Goal: Information Seeking & Learning: Learn about a topic

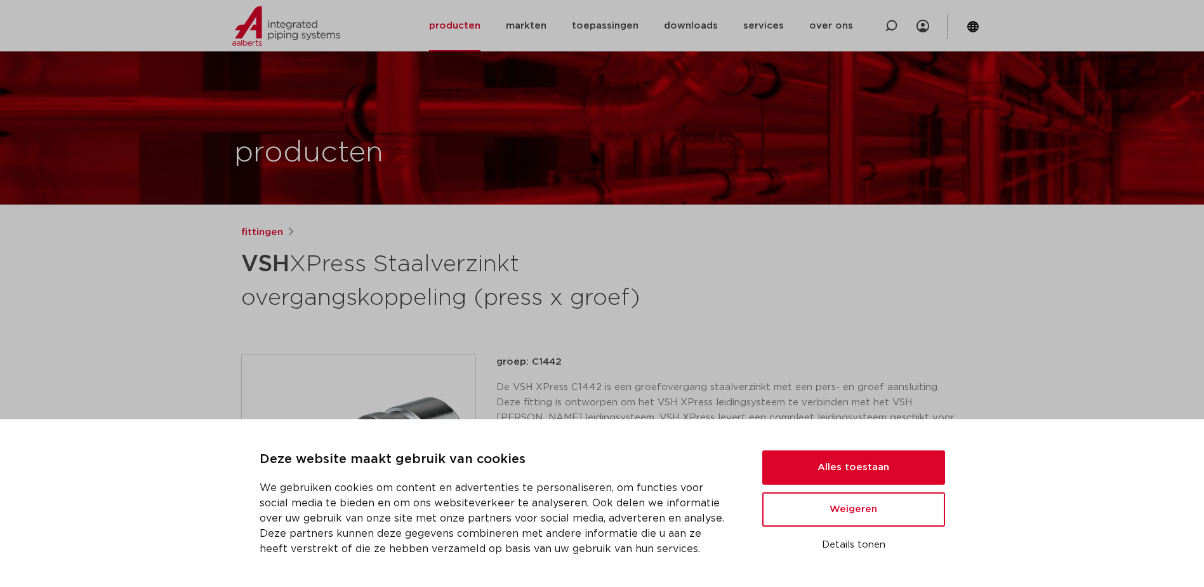
scroll to position [63, 0]
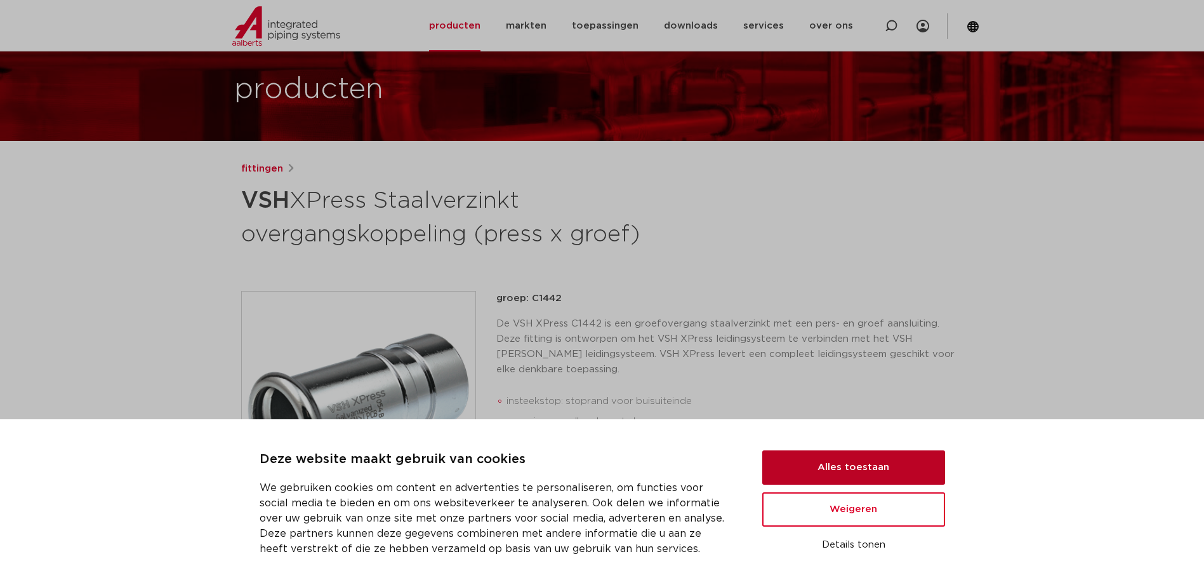
click at [889, 477] on button "Alles toestaan" at bounding box center [853, 467] width 183 height 34
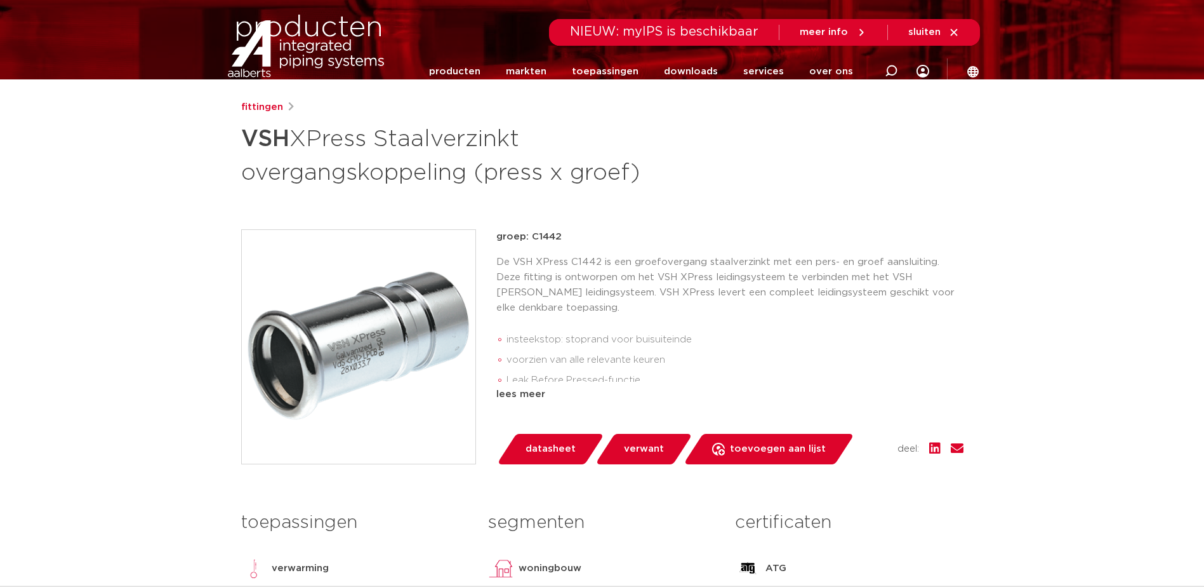
scroll to position [0, 0]
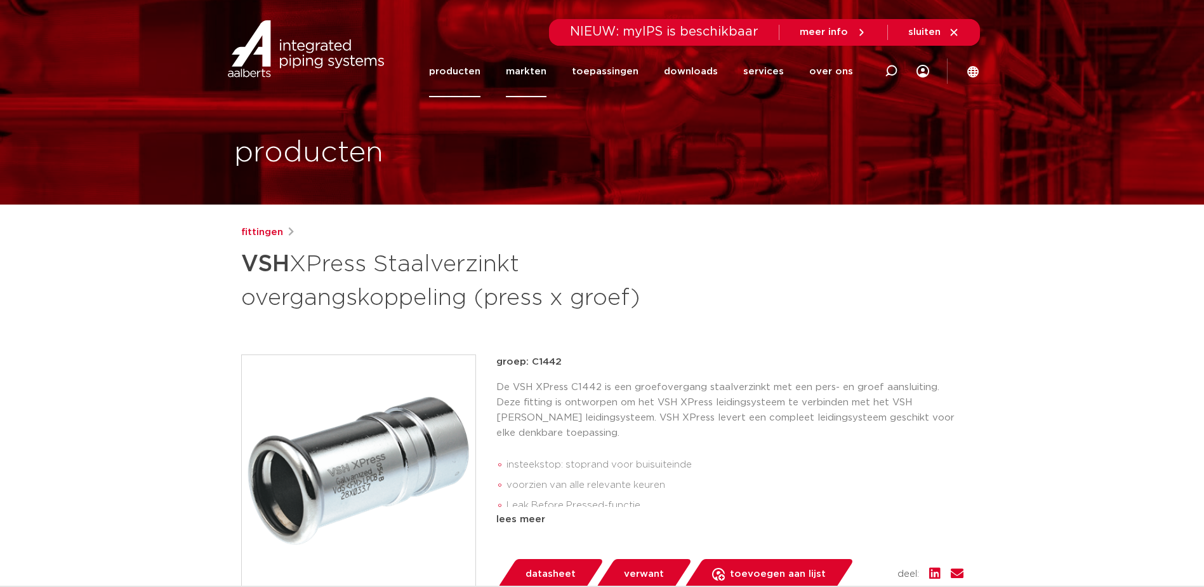
click at [547, 66] on link "markten" at bounding box center [526, 71] width 41 height 51
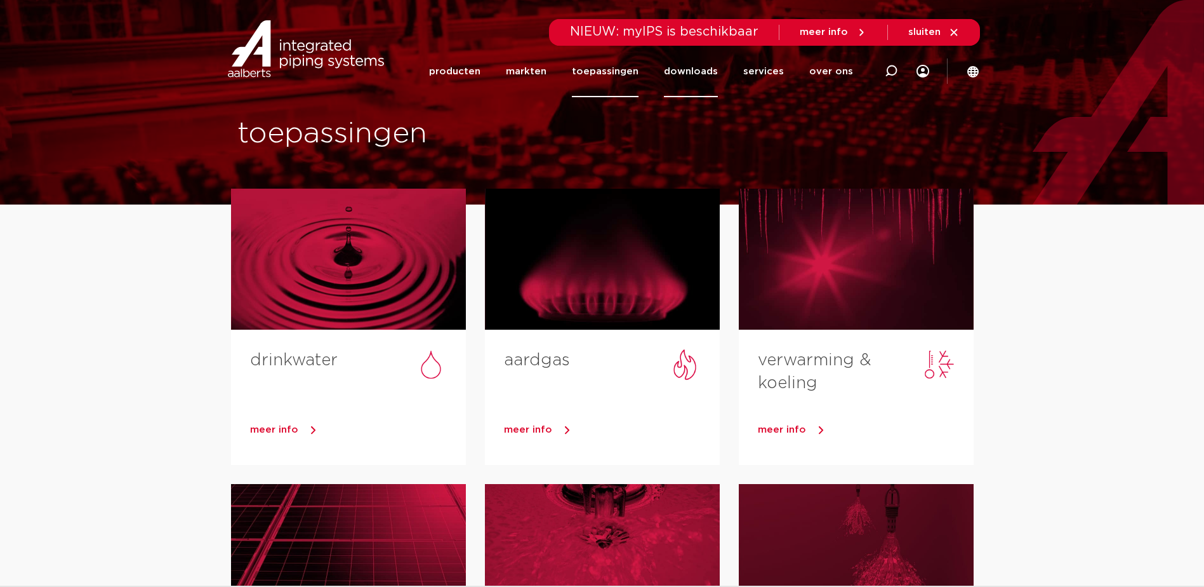
click at [704, 71] on link "downloads" at bounding box center [691, 71] width 54 height 51
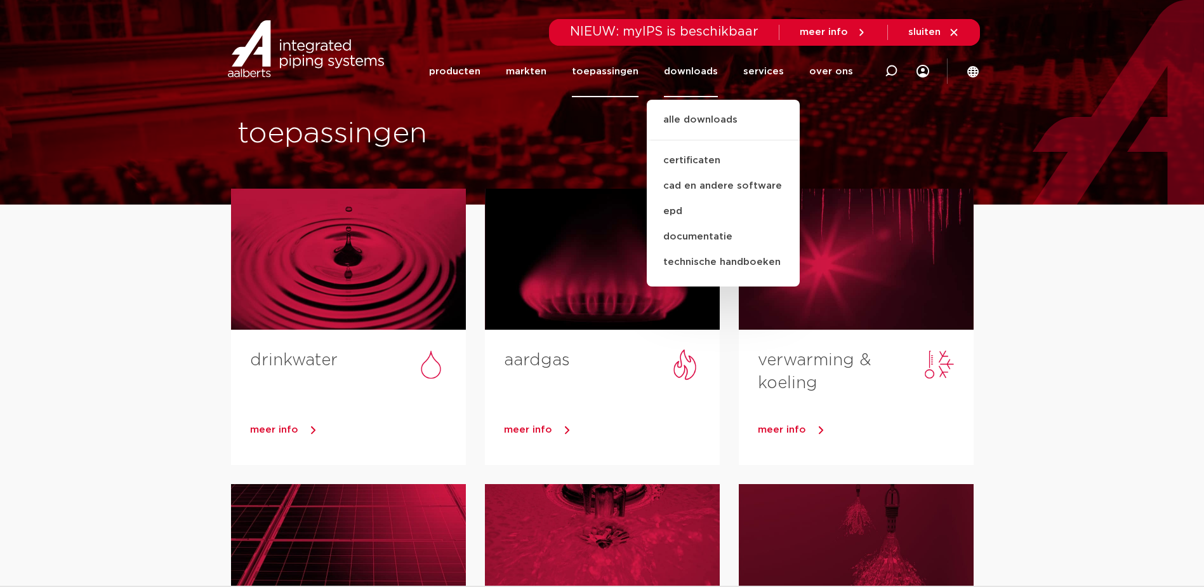
click at [515, 73] on li "markten" at bounding box center [526, 71] width 66 height 51
click at [541, 72] on link "markten" at bounding box center [526, 71] width 41 height 51
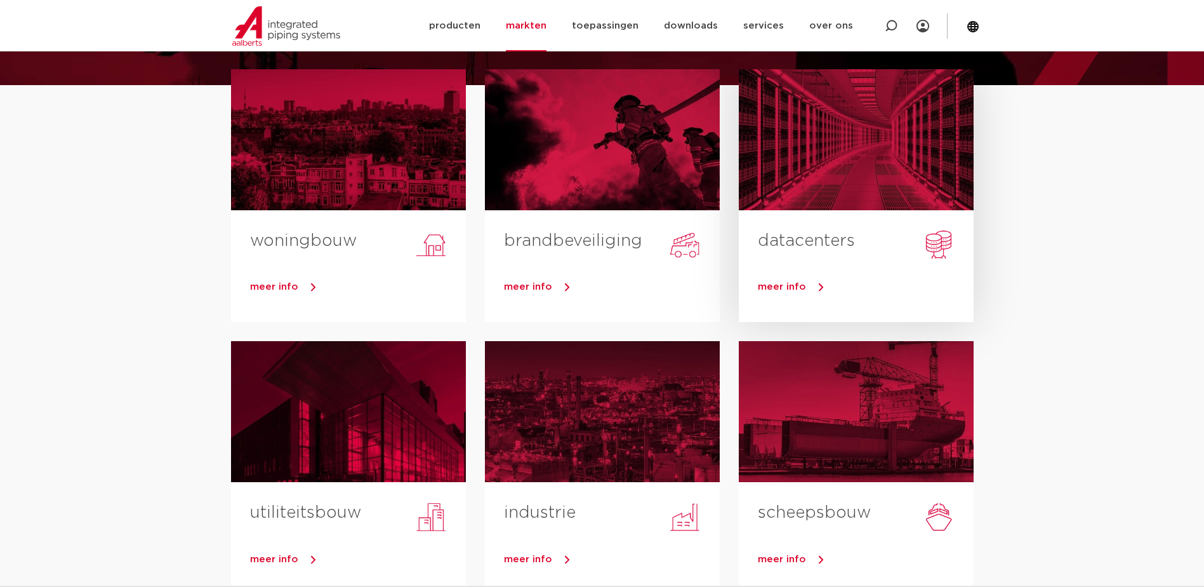
scroll to position [127, 0]
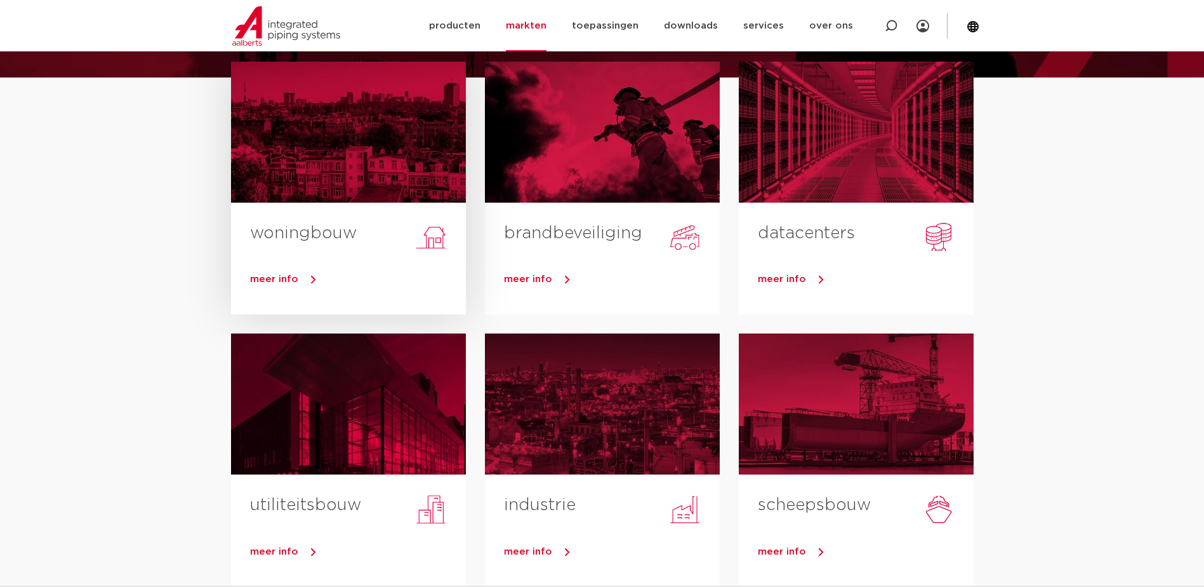
click at [305, 220] on div "woningbouw" at bounding box center [348, 226] width 235 height 48
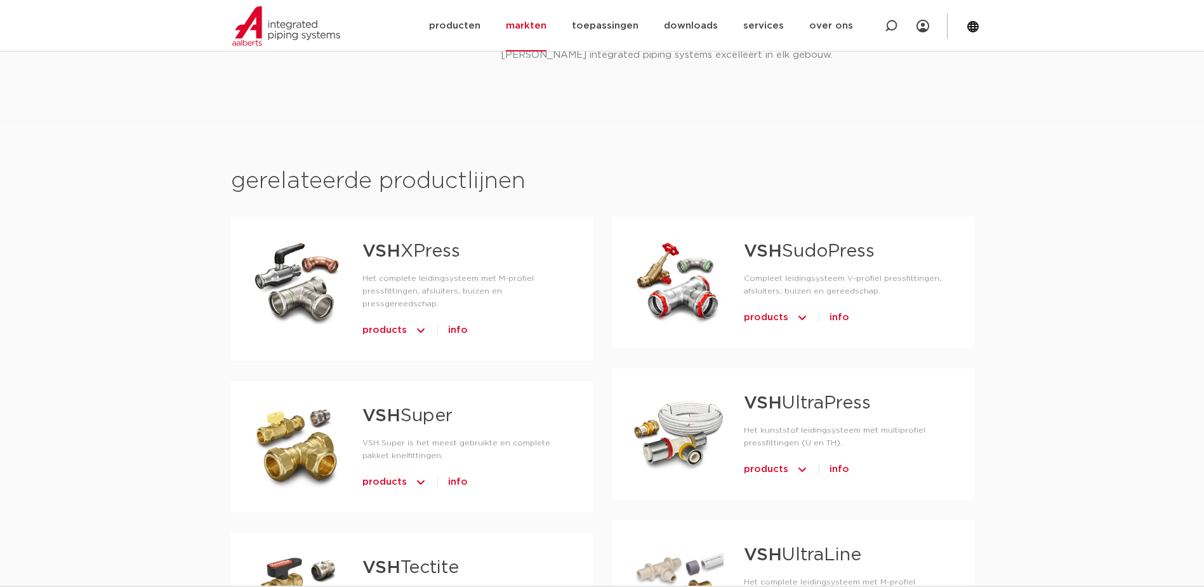
scroll to position [635, 0]
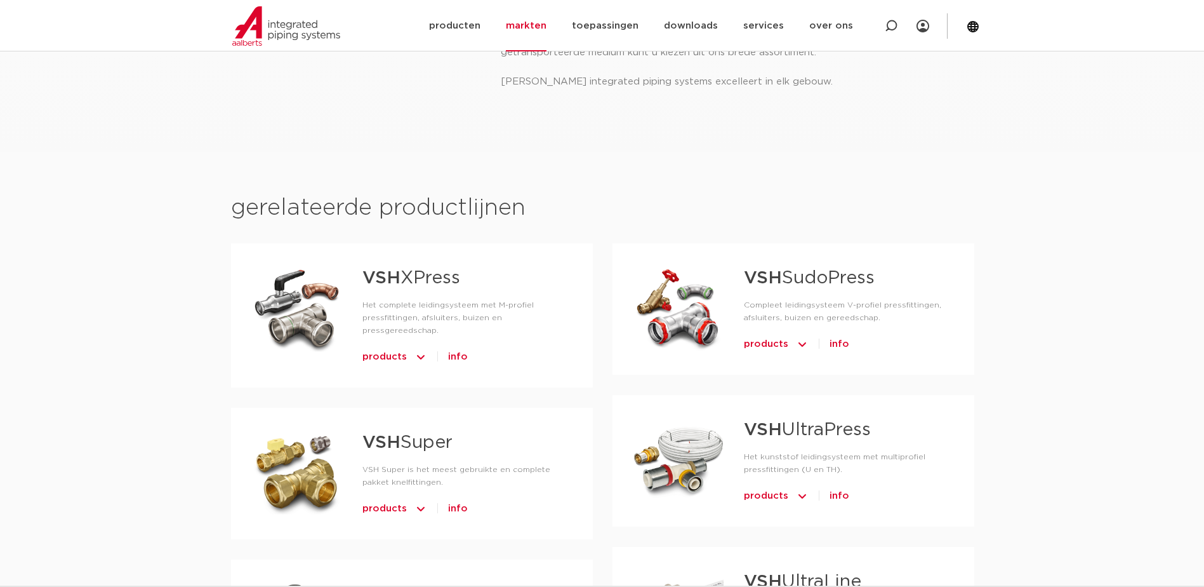
click at [393, 347] on span "products" at bounding box center [384, 357] width 44 height 20
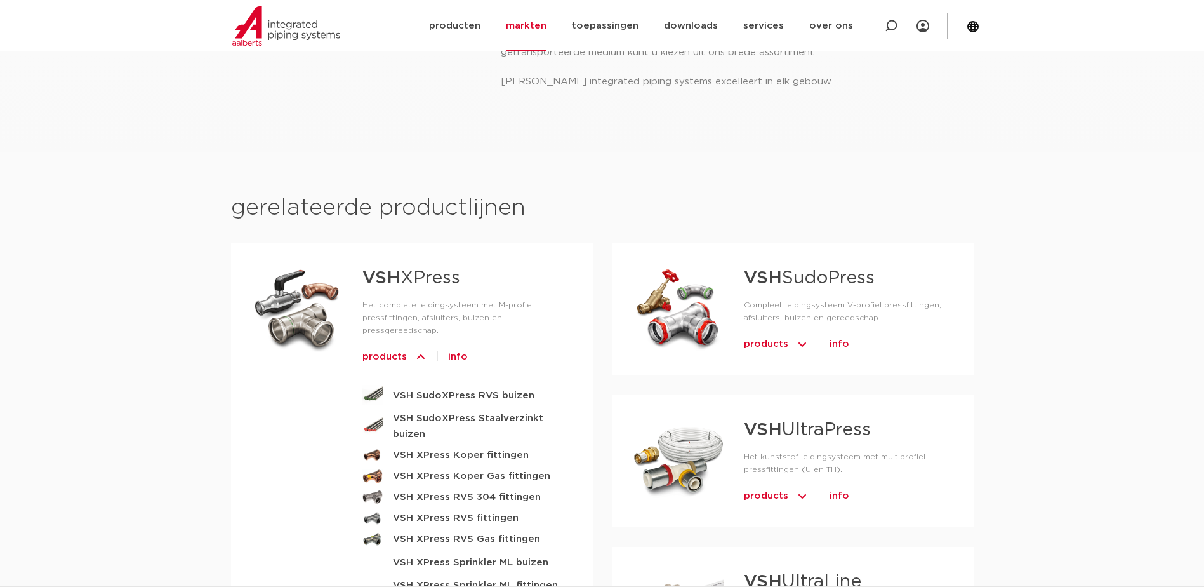
scroll to position [825, 0]
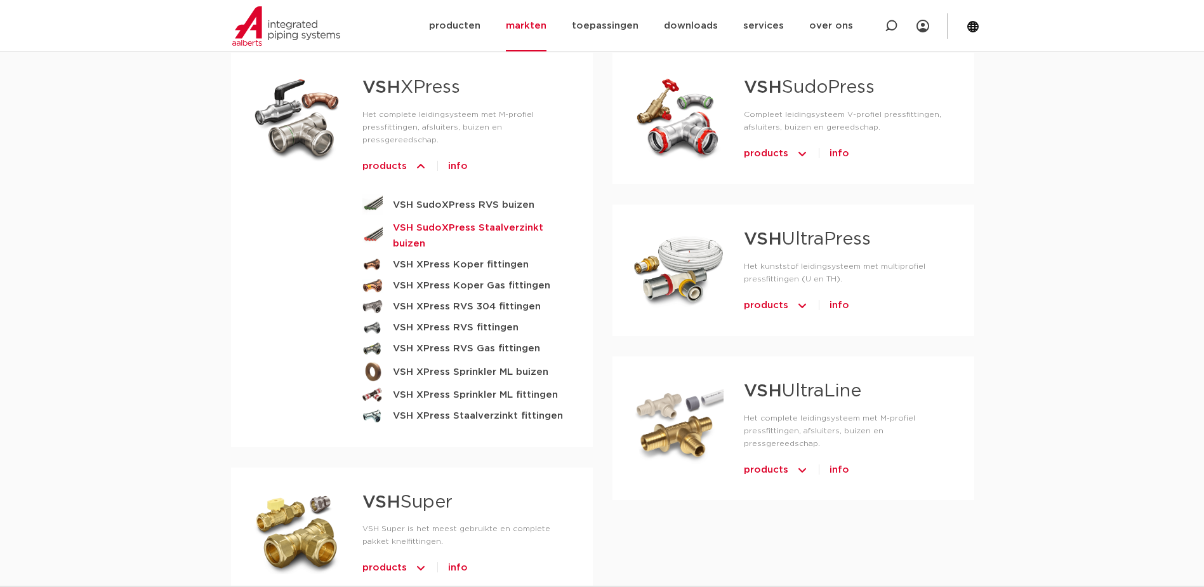
click at [491, 220] on strong "VSH SudoXPress Staalverzinkt buizen" at bounding box center [483, 236] width 180 height 32
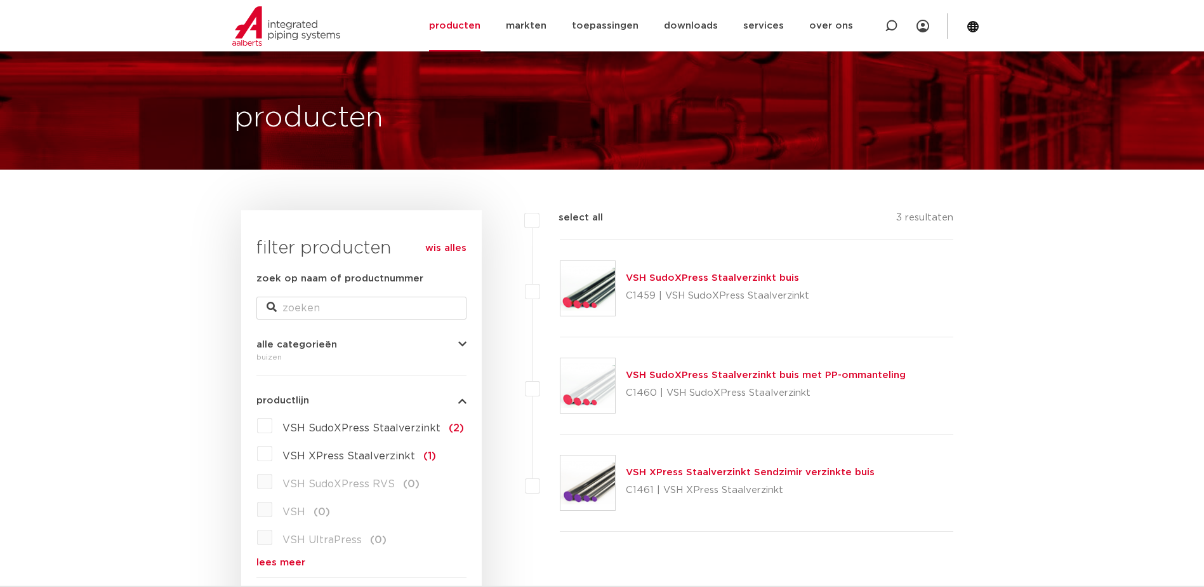
scroll to position [63, 0]
